Goal: Task Accomplishment & Management: Complete application form

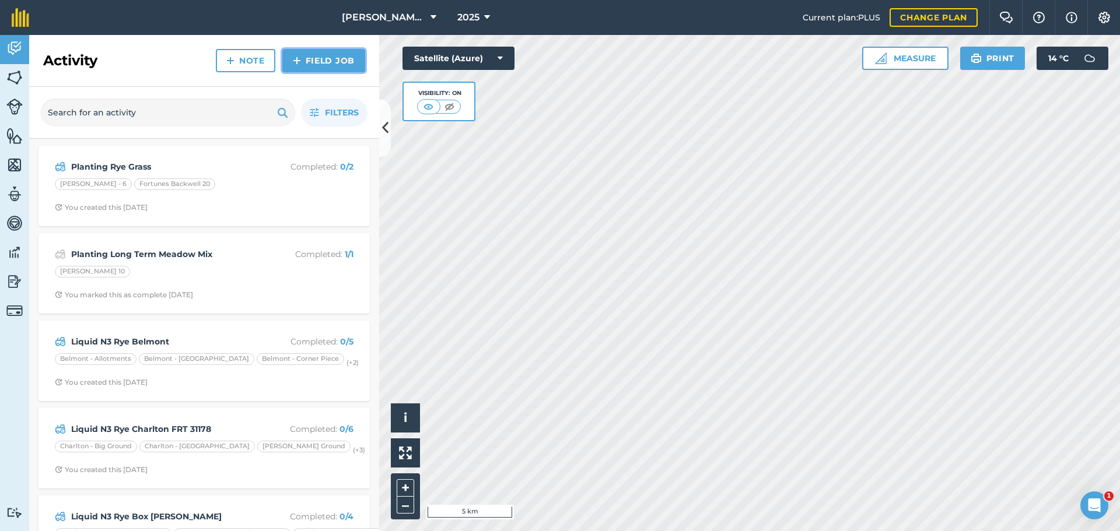
click at [325, 72] on link "Field Job" at bounding box center [323, 60] width 83 height 23
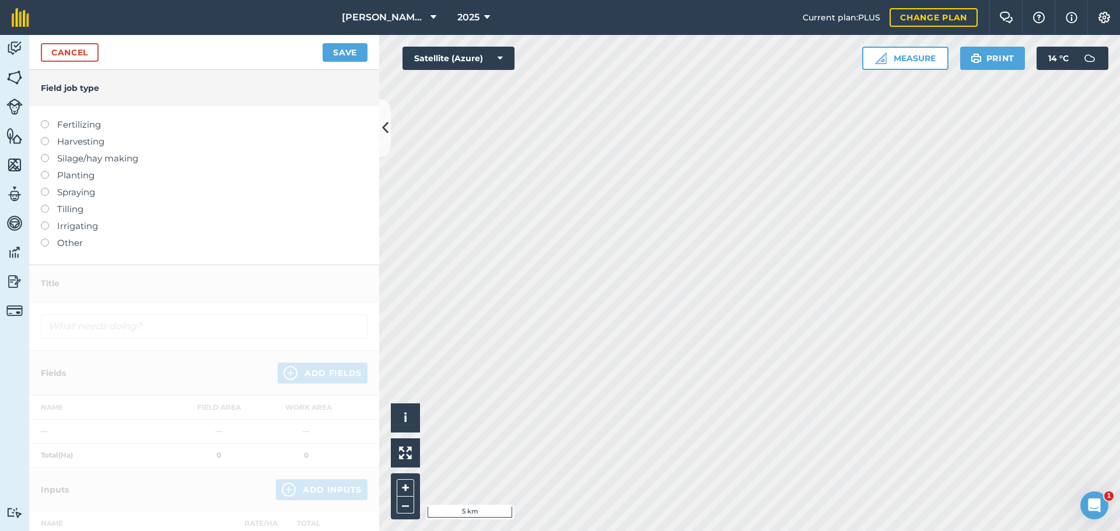
click at [49, 205] on label at bounding box center [49, 205] width 16 height 0
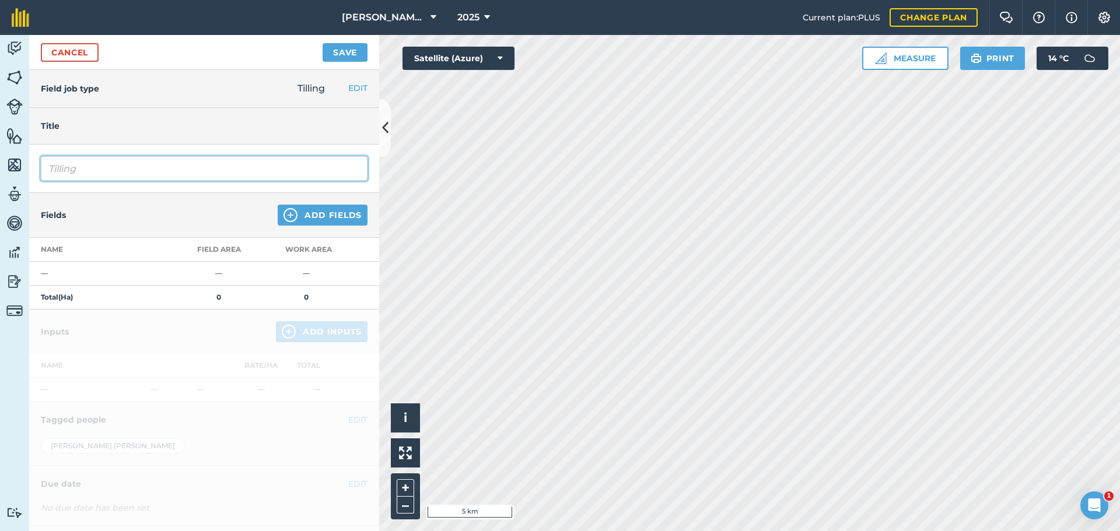
click at [99, 181] on input "Tilling" at bounding box center [204, 168] width 327 height 24
type input "T"
type input "Ring Rolling"
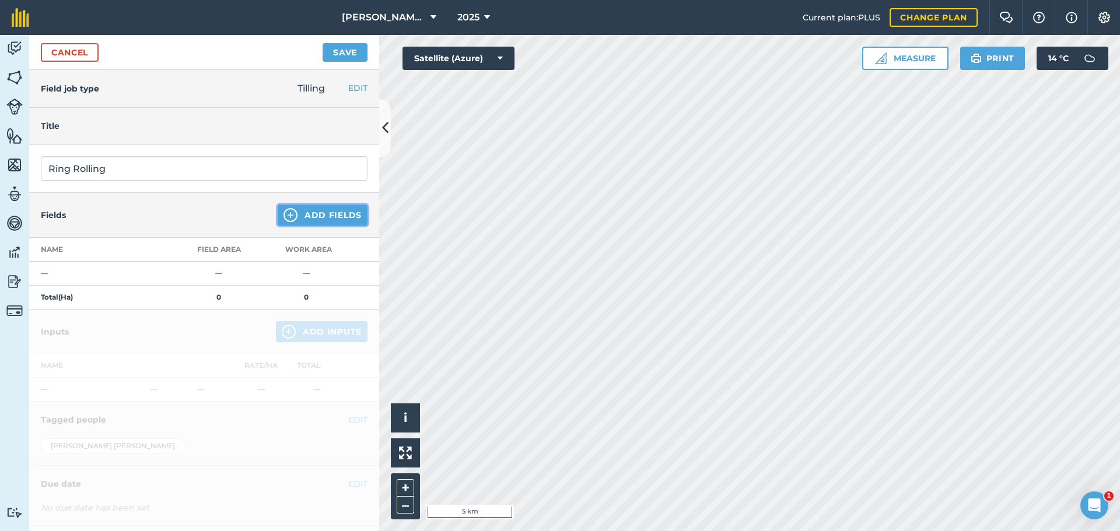
click at [306, 226] on button "Add Fields" at bounding box center [323, 215] width 90 height 21
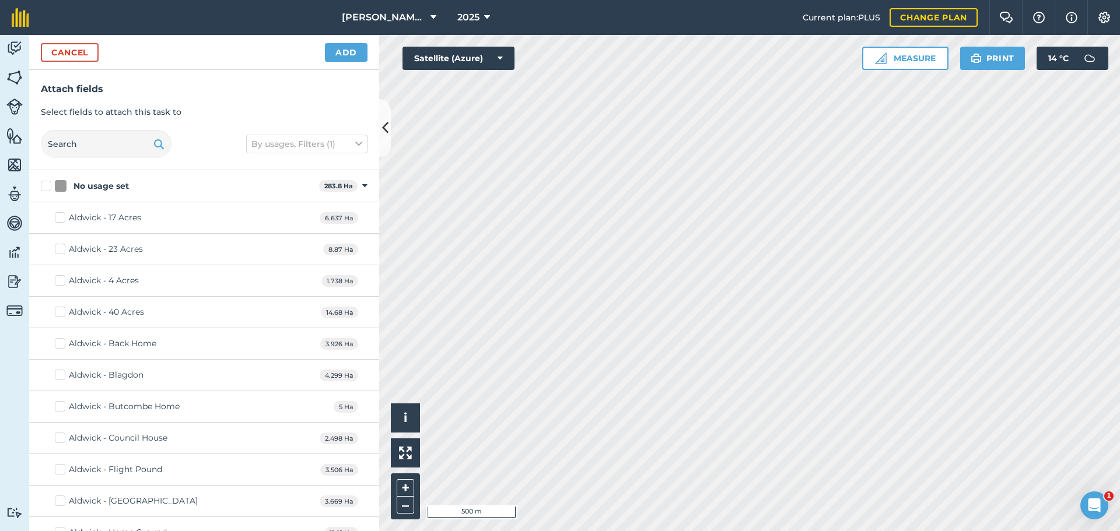
checkbox input "true"
checkbox input "false"
checkbox input "true"
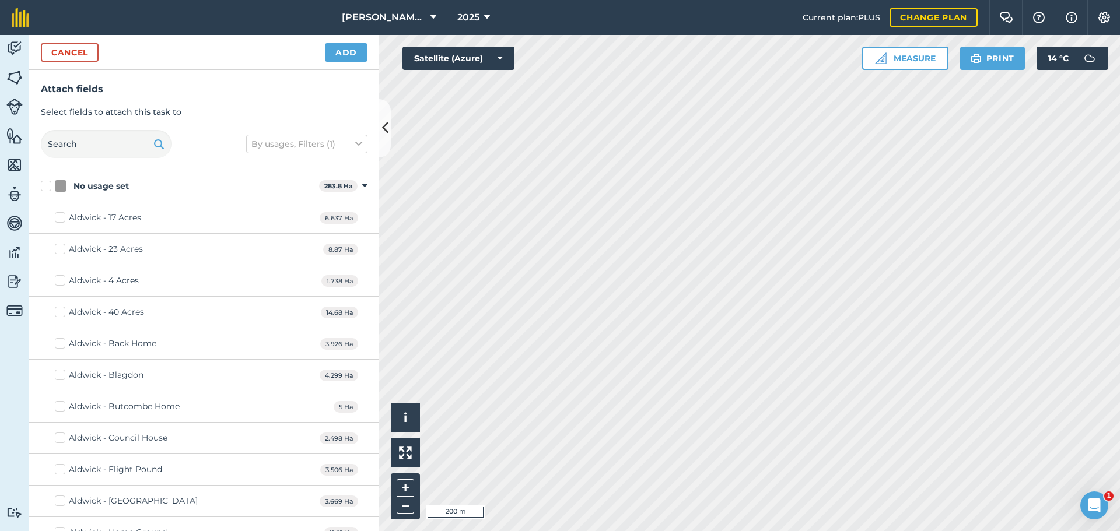
checkbox input "true"
click at [347, 62] on button "Add" at bounding box center [346, 52] width 43 height 19
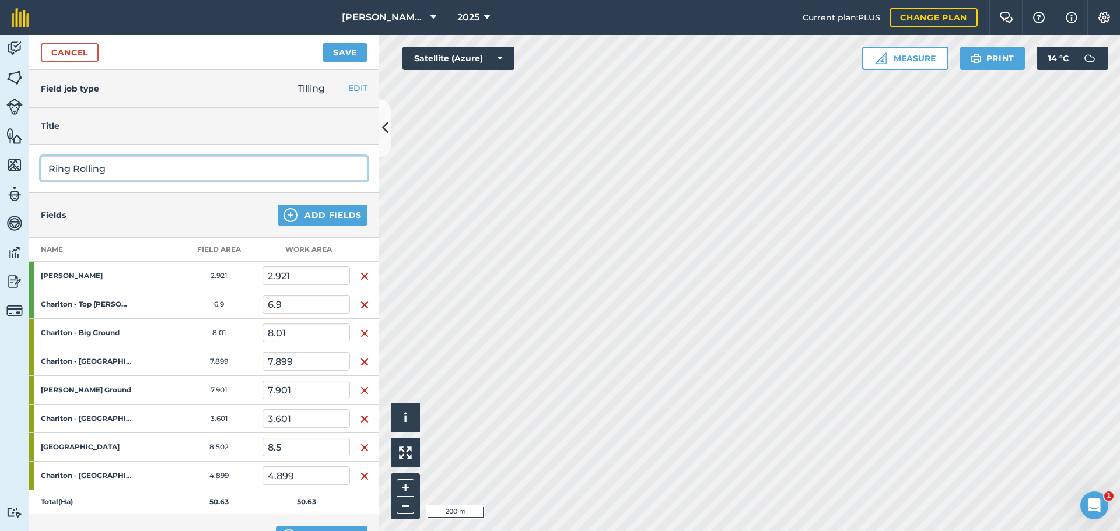
click at [146, 181] on input "Ring Rolling" at bounding box center [204, 168] width 327 height 24
click at [52, 181] on input "Ring Rolling" at bounding box center [204, 168] width 327 height 24
click at [110, 181] on input "[PERSON_NAME] Ring Rolling" at bounding box center [204, 168] width 327 height 24
click at [112, 181] on input "[PERSON_NAME] Ring Rolling" at bounding box center [204, 168] width 327 height 24
type input "Charlton Farm Ring Rolling"
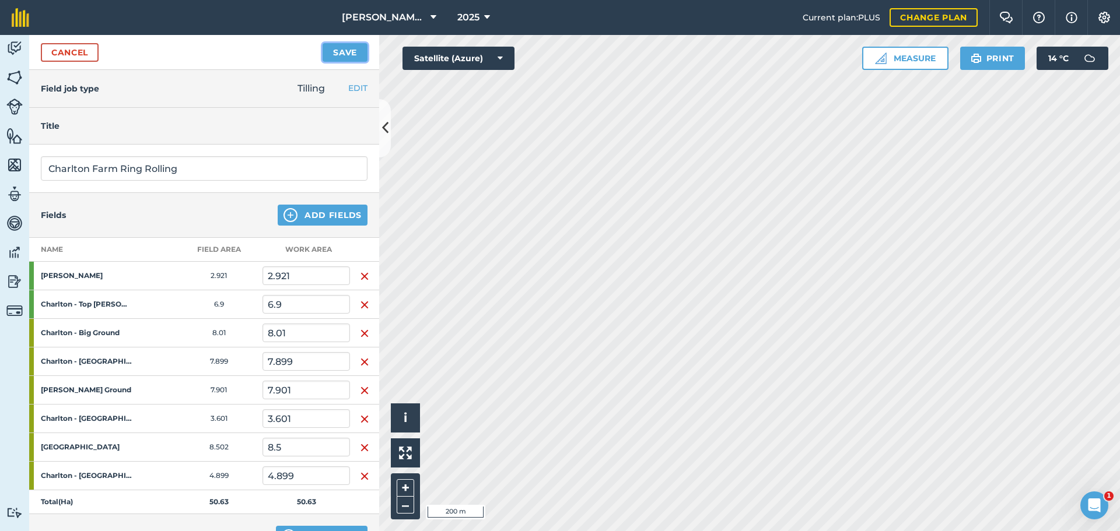
click at [339, 62] on button "Save" at bounding box center [345, 52] width 45 height 19
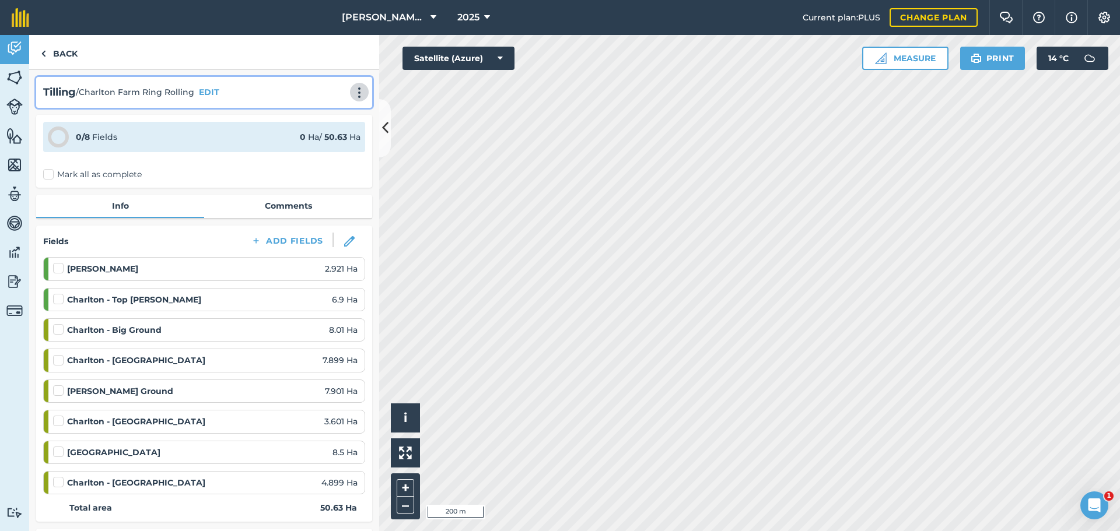
click at [352, 99] on img at bounding box center [359, 93] width 14 height 12
click at [298, 129] on link "Print" at bounding box center [334, 117] width 75 height 23
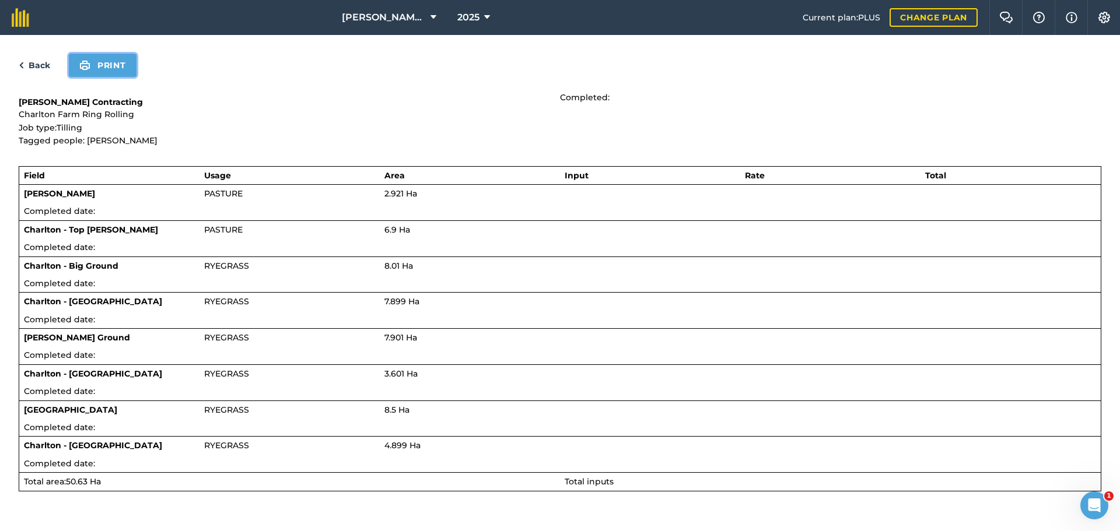
drag, startPoint x: 129, startPoint y: 71, endPoint x: 862, endPoint y: 456, distance: 828.0
click at [129, 71] on button "Print" at bounding box center [103, 65] width 68 height 23
click at [41, 72] on link "Back" at bounding box center [34, 65] width 31 height 14
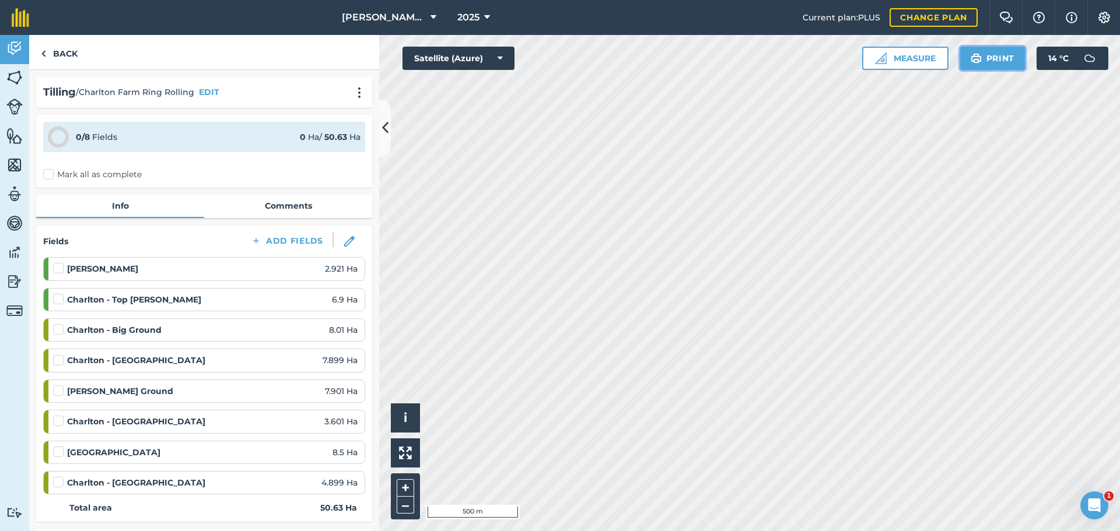
click at [961, 62] on button "Print" at bounding box center [992, 58] width 65 height 23
click at [985, 70] on button "Print" at bounding box center [992, 58] width 65 height 23
click at [18, 54] on img at bounding box center [14, 48] width 16 height 17
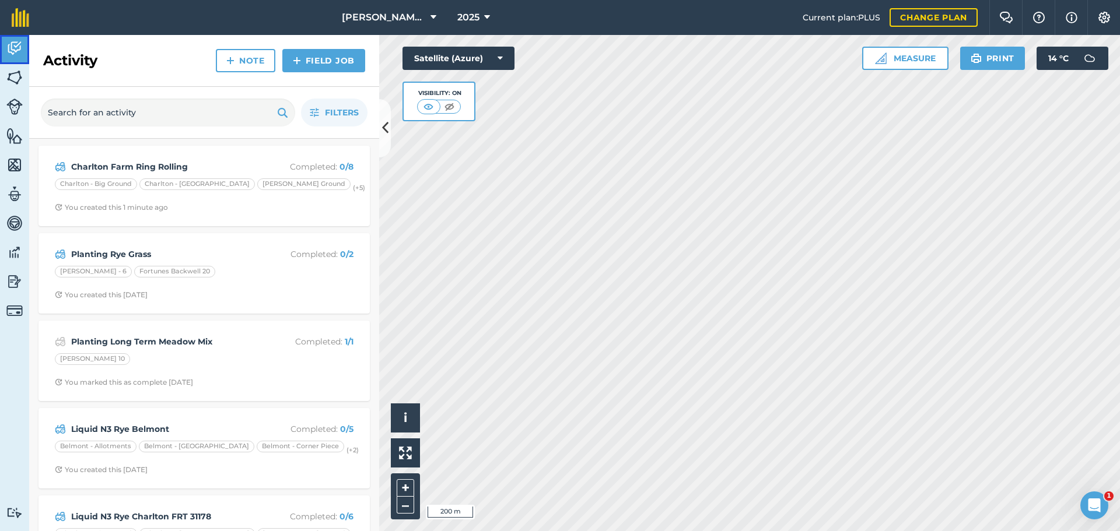
click at [22, 48] on img at bounding box center [14, 48] width 16 height 17
click at [313, 72] on link "Field Job" at bounding box center [323, 60] width 83 height 23
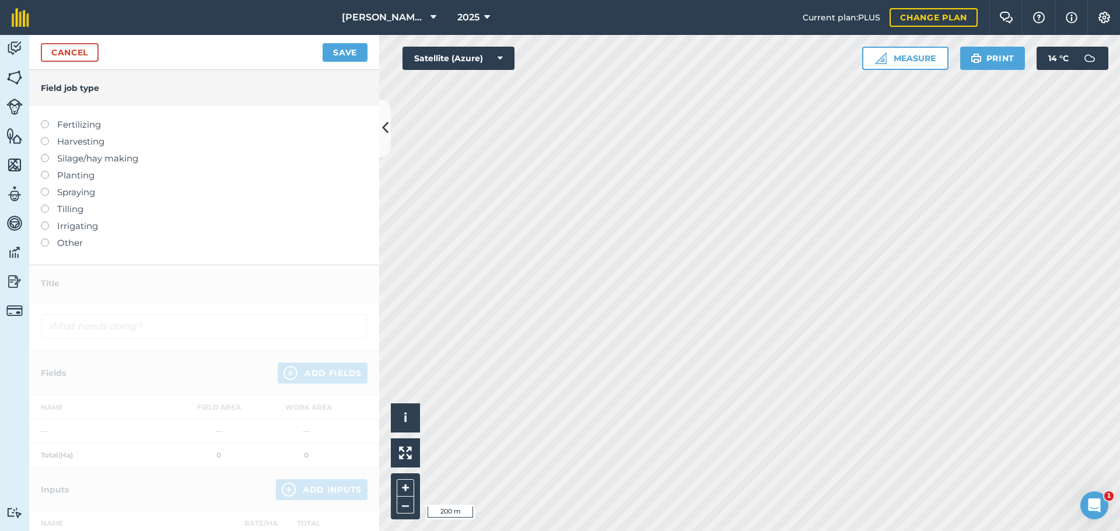
click at [45, 205] on label at bounding box center [49, 205] width 16 height 0
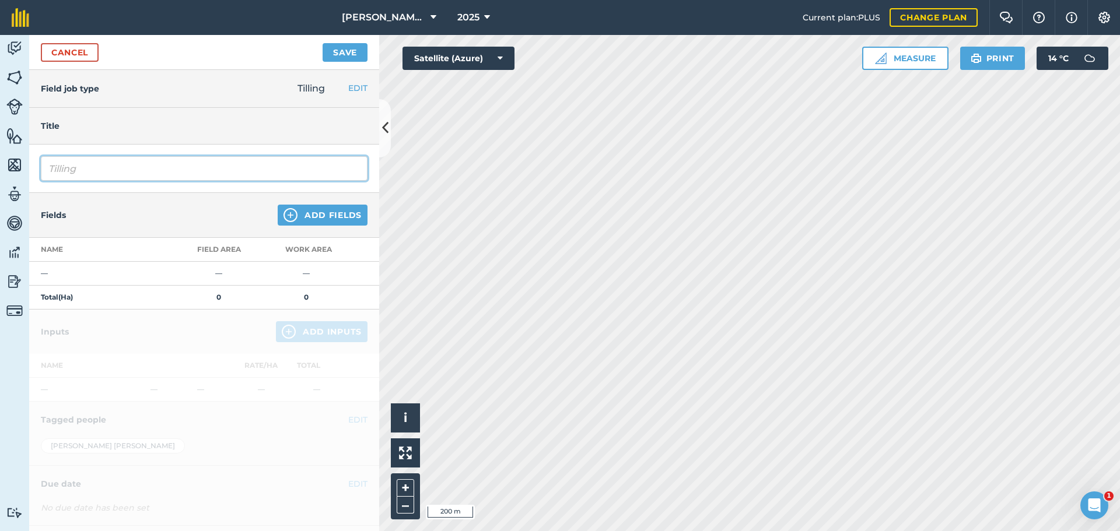
click at [98, 181] on input "Tilling" at bounding box center [204, 168] width 327 height 24
type input "T"
type input "Tyntsfield Ring Rolling"
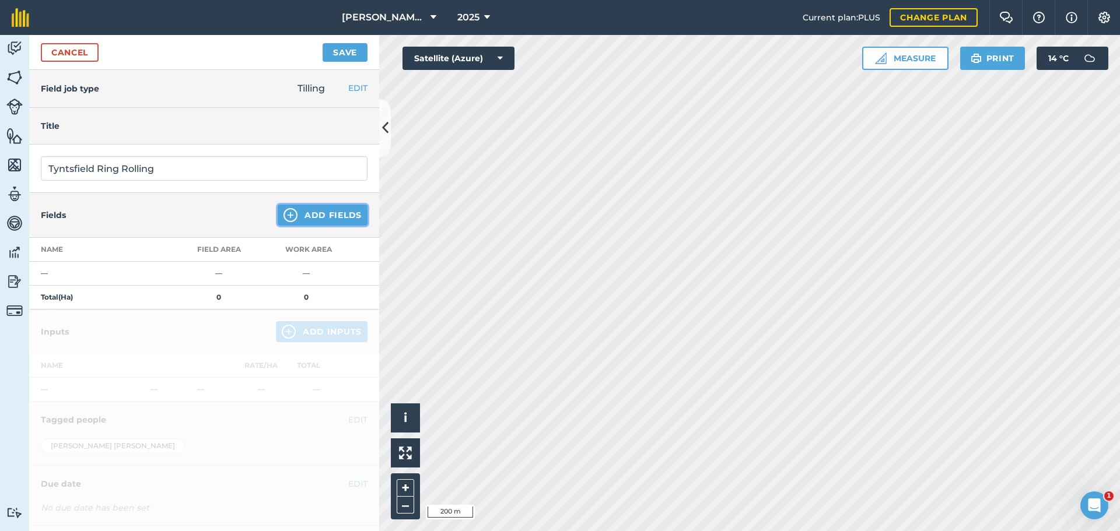
click at [348, 226] on button "Add Fields" at bounding box center [323, 215] width 90 height 21
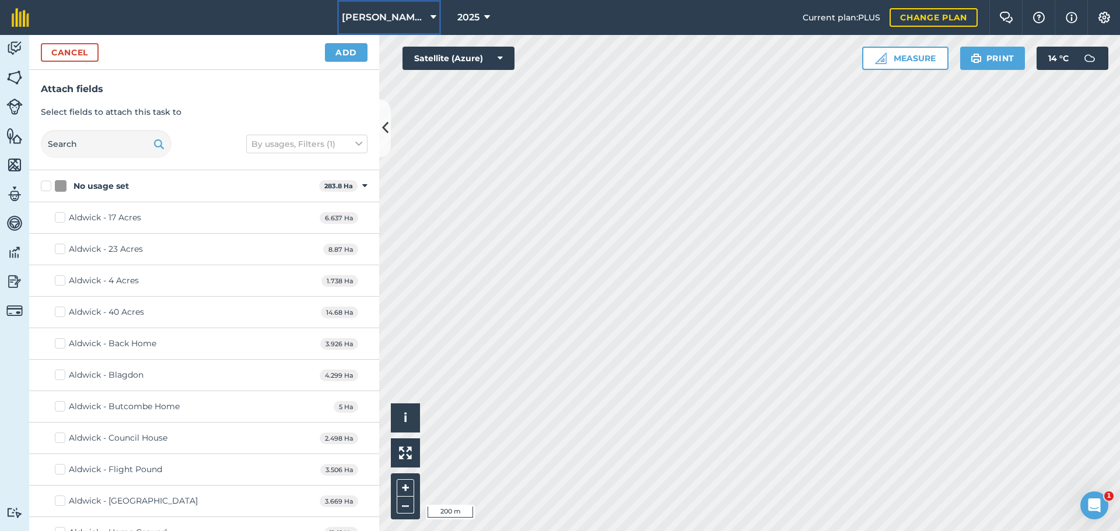
click at [430, 22] on icon at bounding box center [433, 17] width 6 height 14
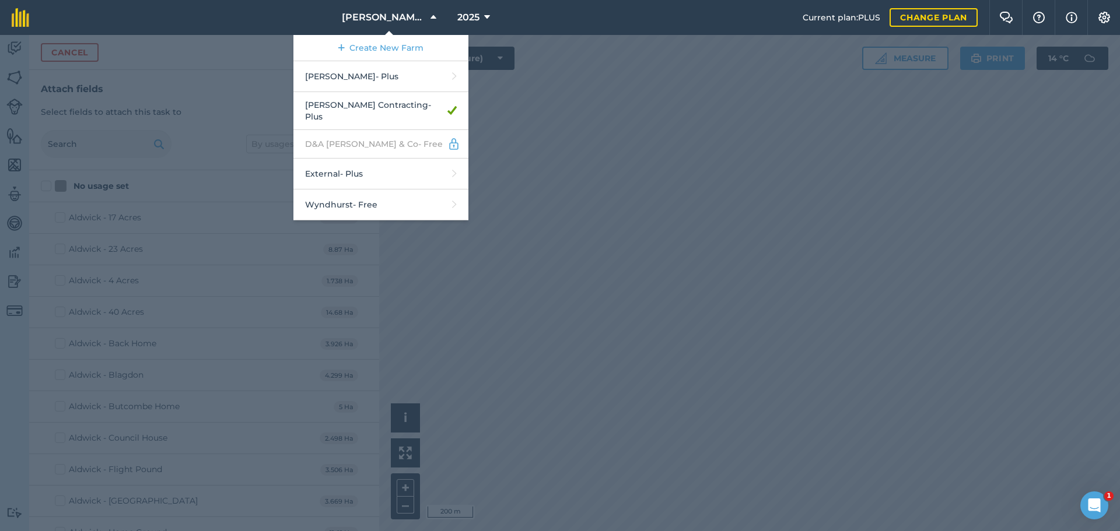
click at [559, 8] on nav "[PERSON_NAME] Contracting Create New Farm [PERSON_NAME] - Plus [PERSON_NAME] Co…" at bounding box center [422, 17] width 762 height 35
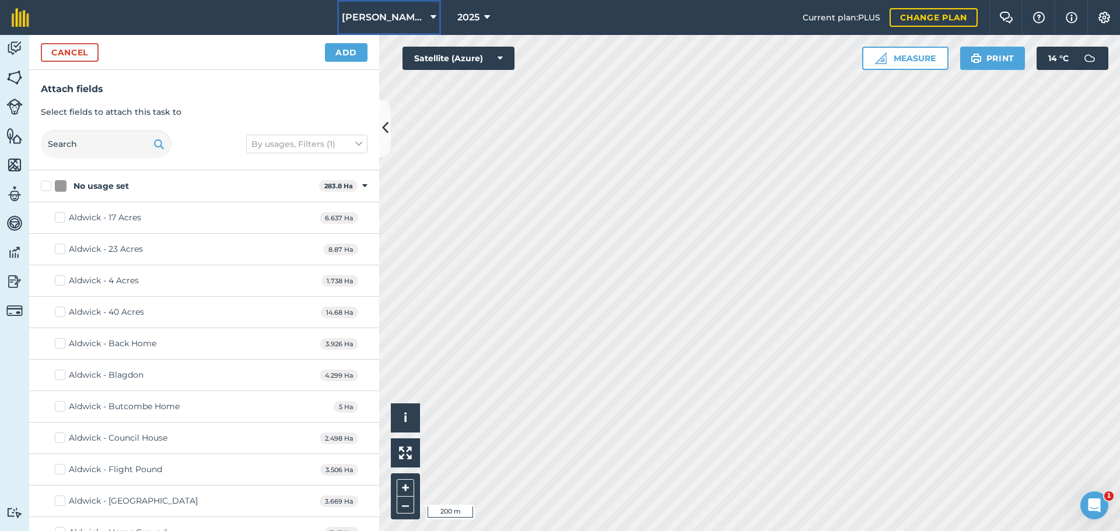
click at [430, 21] on icon at bounding box center [433, 17] width 6 height 14
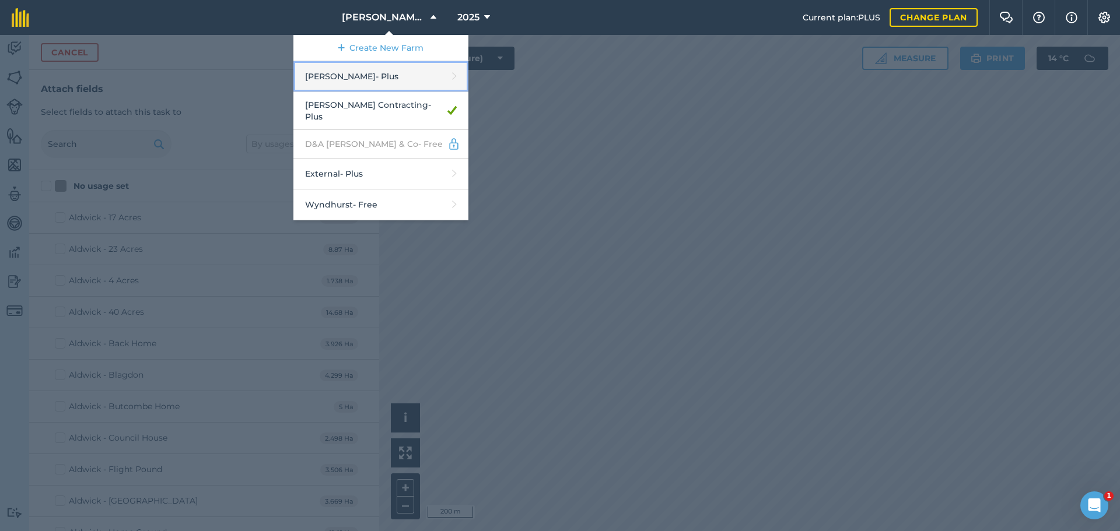
click at [343, 92] on link "[PERSON_NAME] - Plus" at bounding box center [380, 76] width 175 height 31
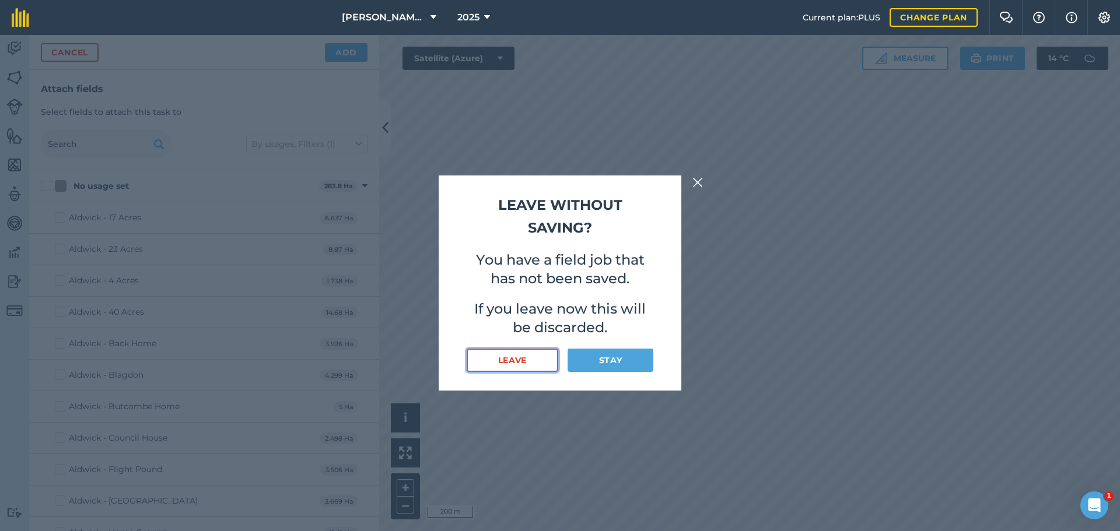
click at [531, 372] on button "Leave" at bounding box center [513, 360] width 92 height 23
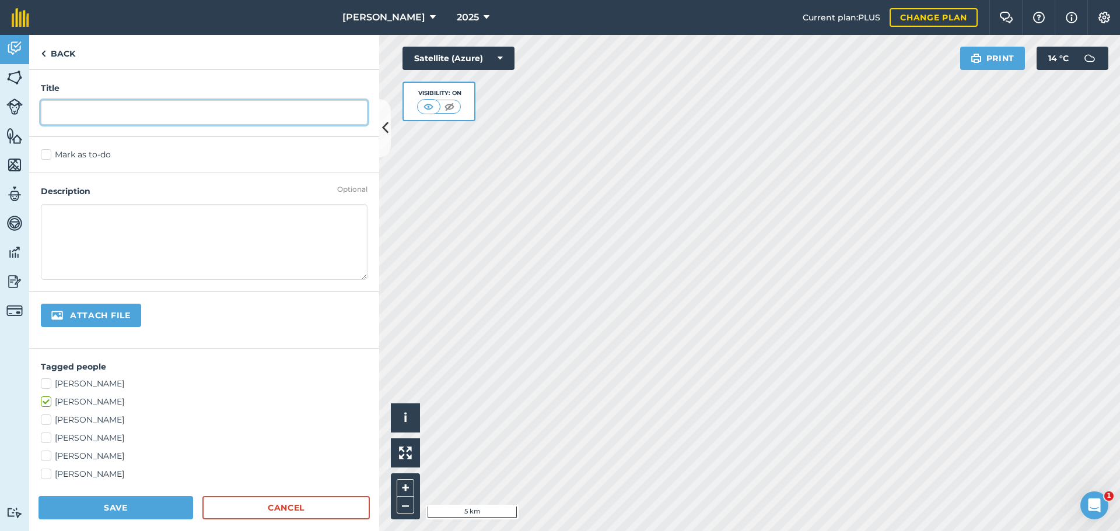
click at [265, 125] on input "text" at bounding box center [204, 112] width 327 height 24
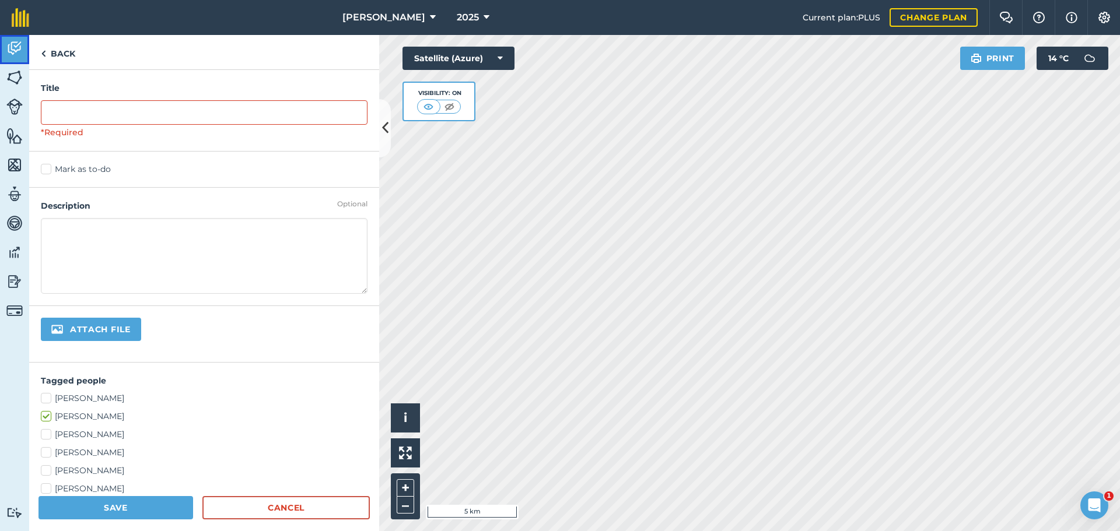
click at [16, 57] on img at bounding box center [14, 48] width 16 height 17
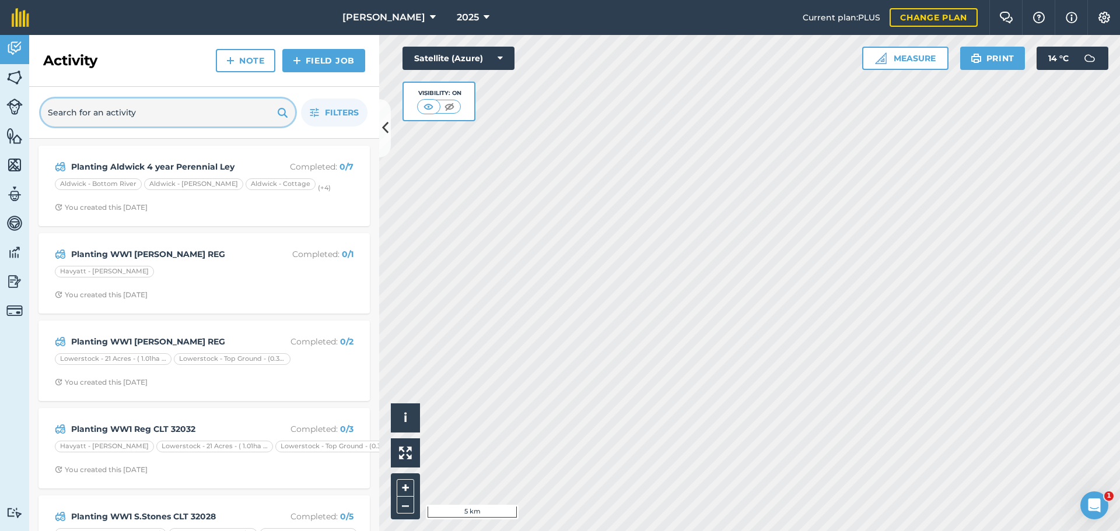
click at [125, 127] on input "text" at bounding box center [168, 113] width 254 height 28
click at [300, 71] on link "Field Job" at bounding box center [323, 60] width 83 height 23
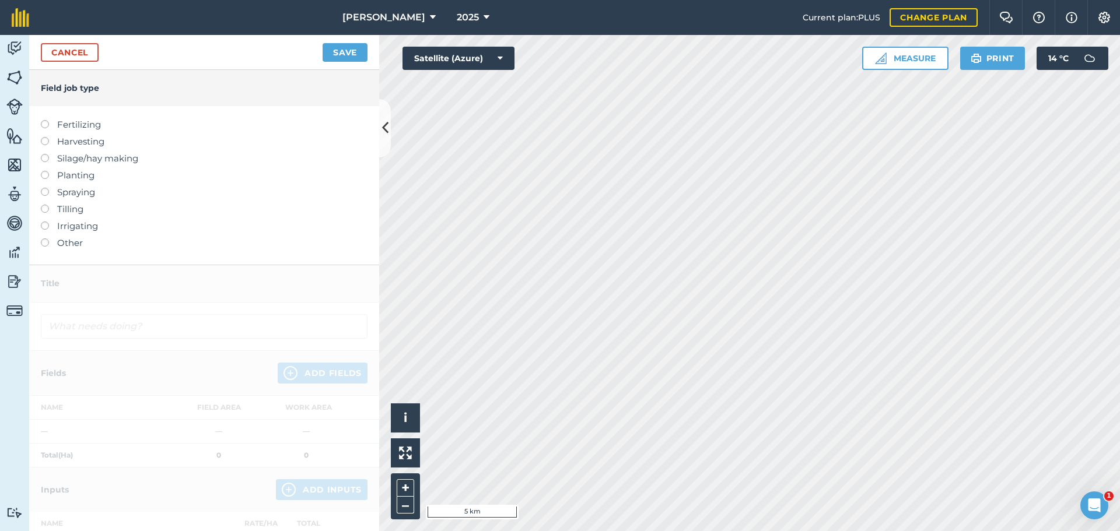
click at [68, 216] on label "Tilling" at bounding box center [204, 209] width 327 height 14
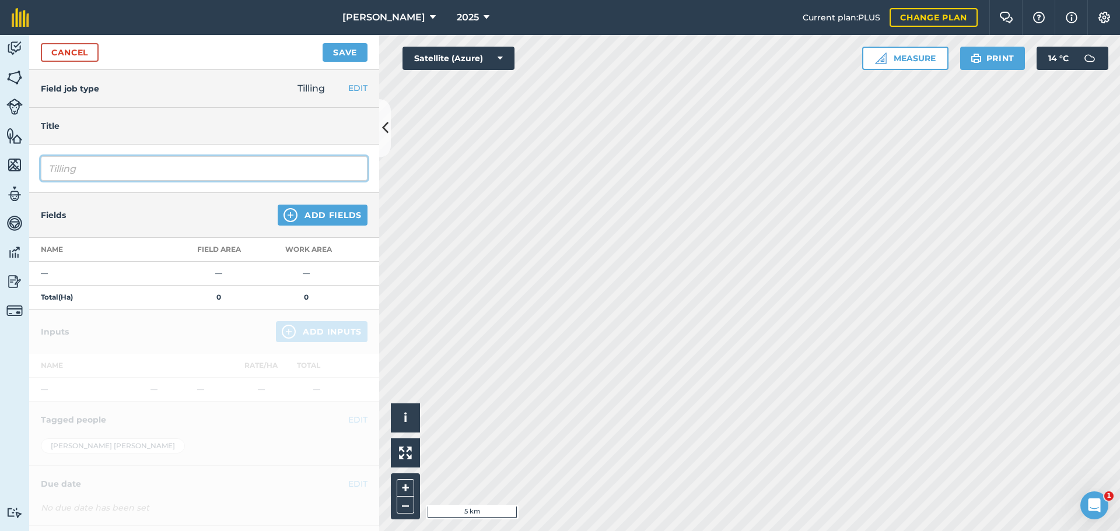
click at [120, 181] on input "Tilling" at bounding box center [204, 168] width 327 height 24
type input "T"
type input "Tyntsfield Ring Rolling"
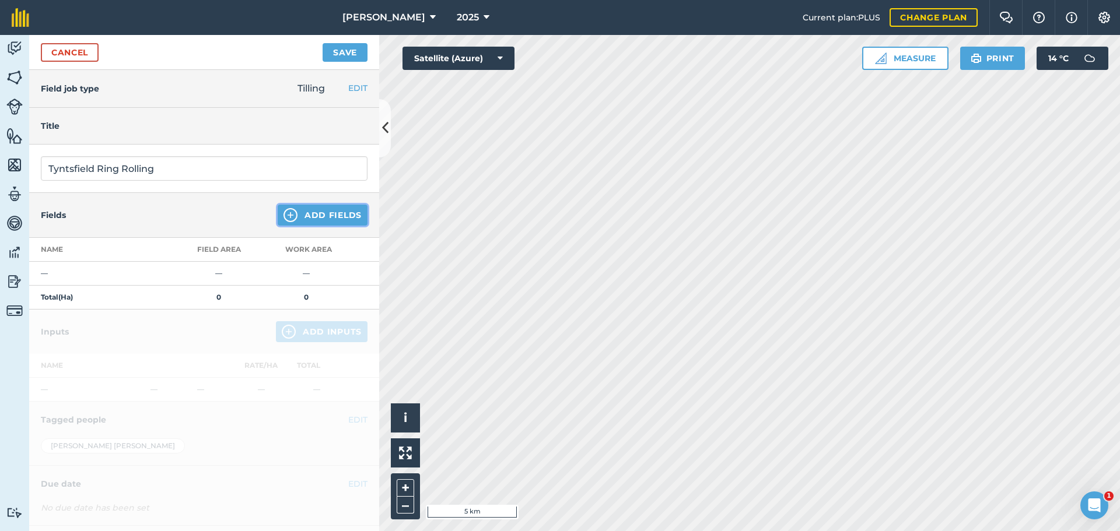
click at [326, 226] on button "Add Fields" at bounding box center [323, 215] width 90 height 21
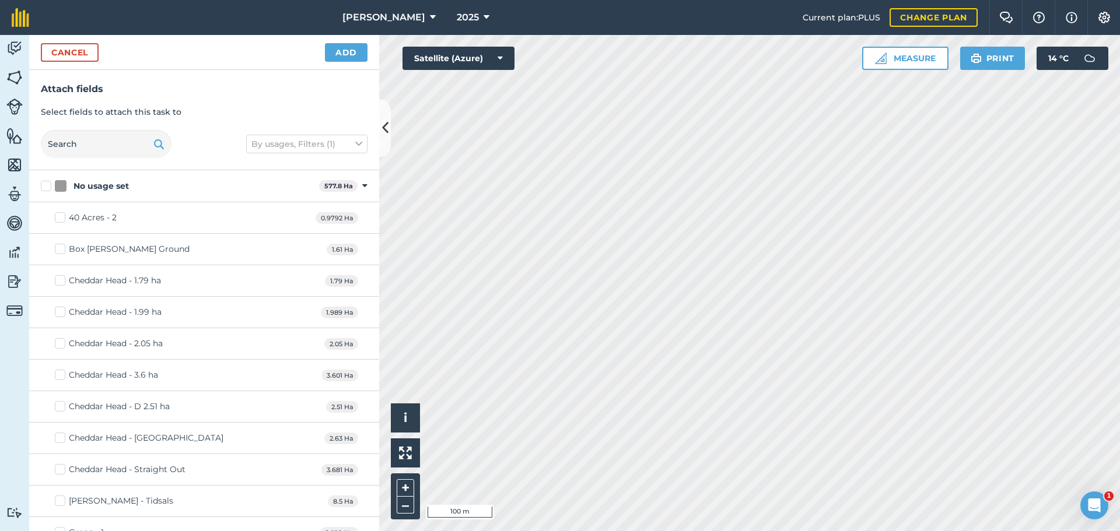
checkbox input "true"
click at [333, 62] on button "Add" at bounding box center [346, 52] width 43 height 19
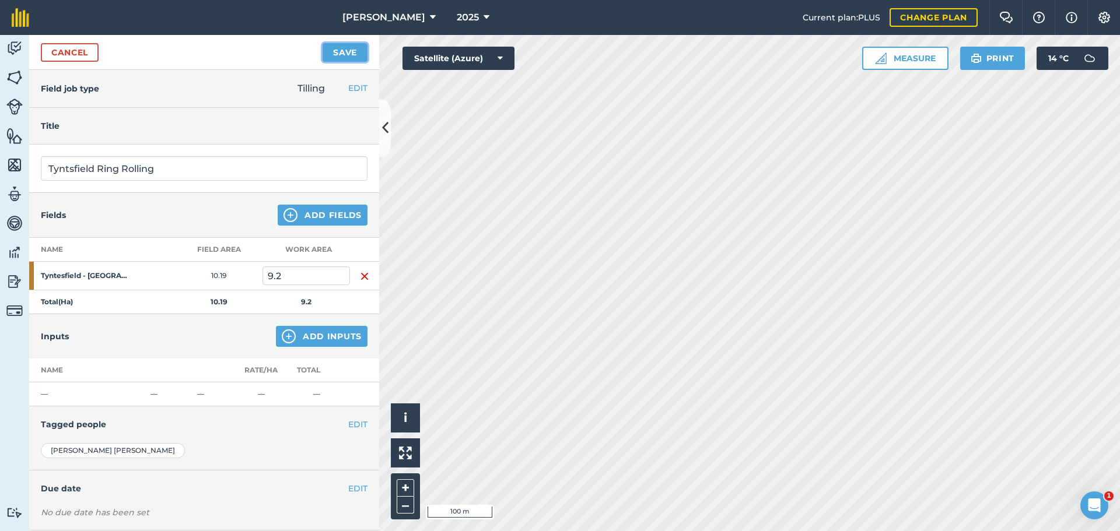
click at [333, 62] on button "Save" at bounding box center [345, 52] width 45 height 19
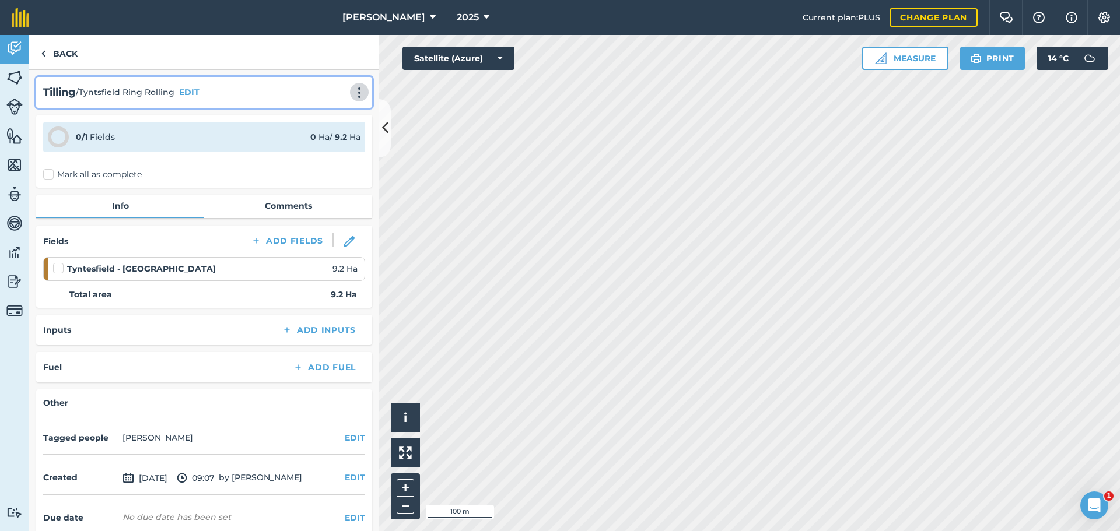
click at [352, 99] on img at bounding box center [359, 93] width 14 height 12
click at [297, 129] on link "Print" at bounding box center [334, 117] width 75 height 23
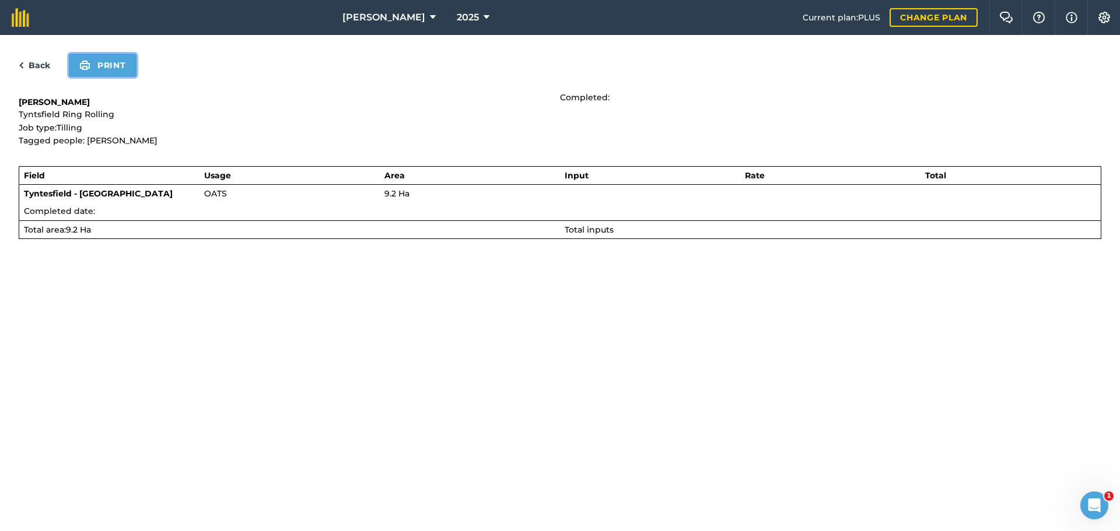
click at [117, 75] on button "Print" at bounding box center [103, 65] width 68 height 23
click at [41, 72] on link "Back" at bounding box center [34, 65] width 31 height 14
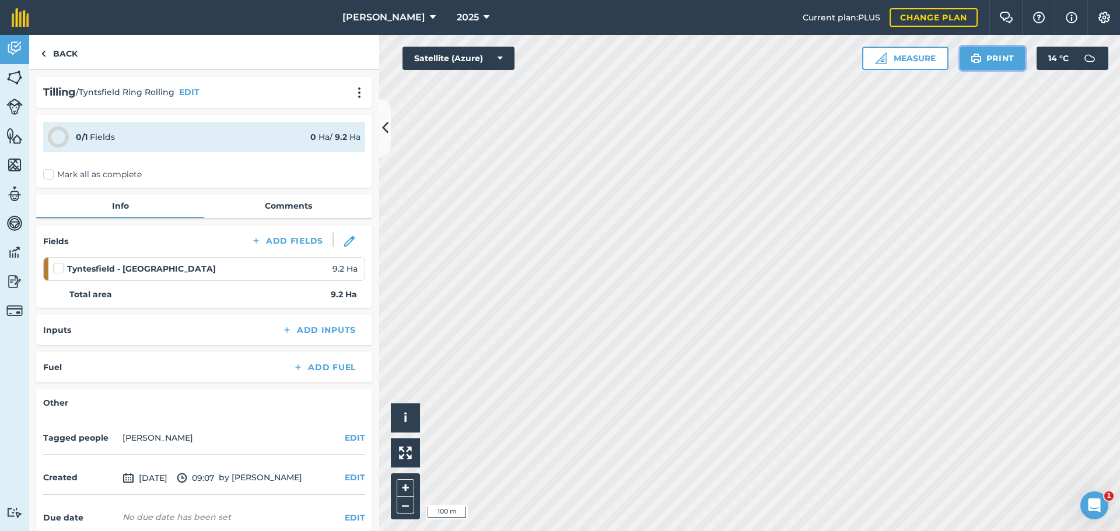
click at [976, 67] on button "Print" at bounding box center [992, 58] width 65 height 23
